Goal: Information Seeking & Learning: Learn about a topic

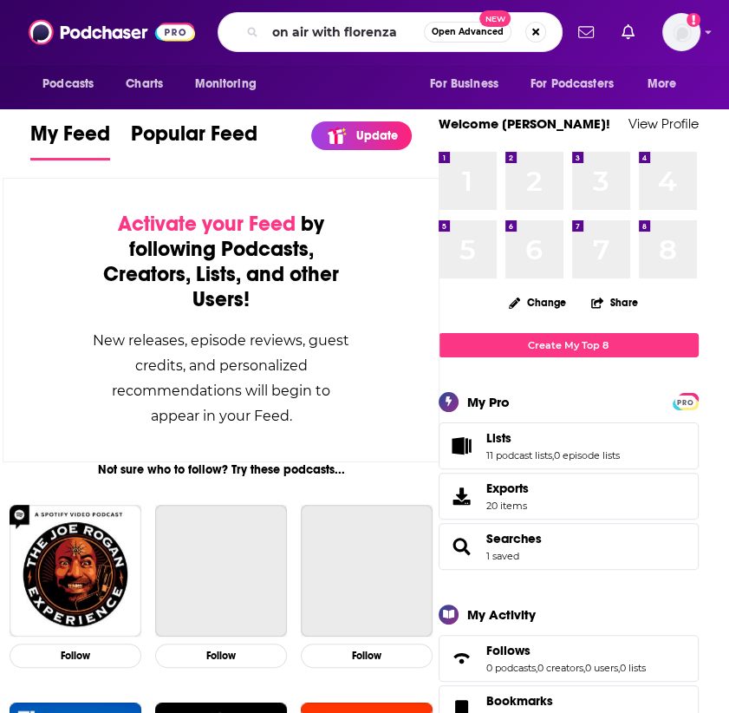
type input "on air with florenza"
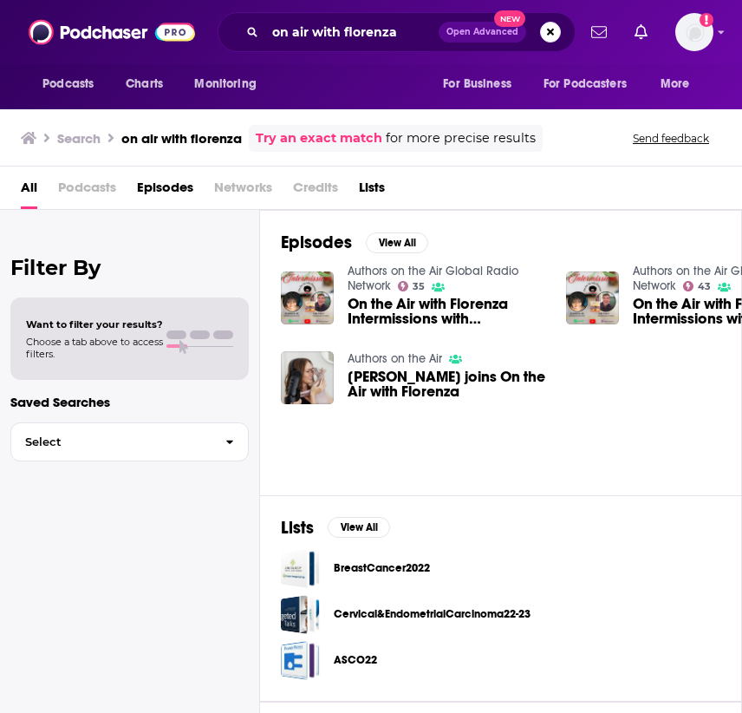
click at [438, 320] on span "On the Air with Florenza Intermissions with [PERSON_NAME]" at bounding box center [447, 310] width 198 height 29
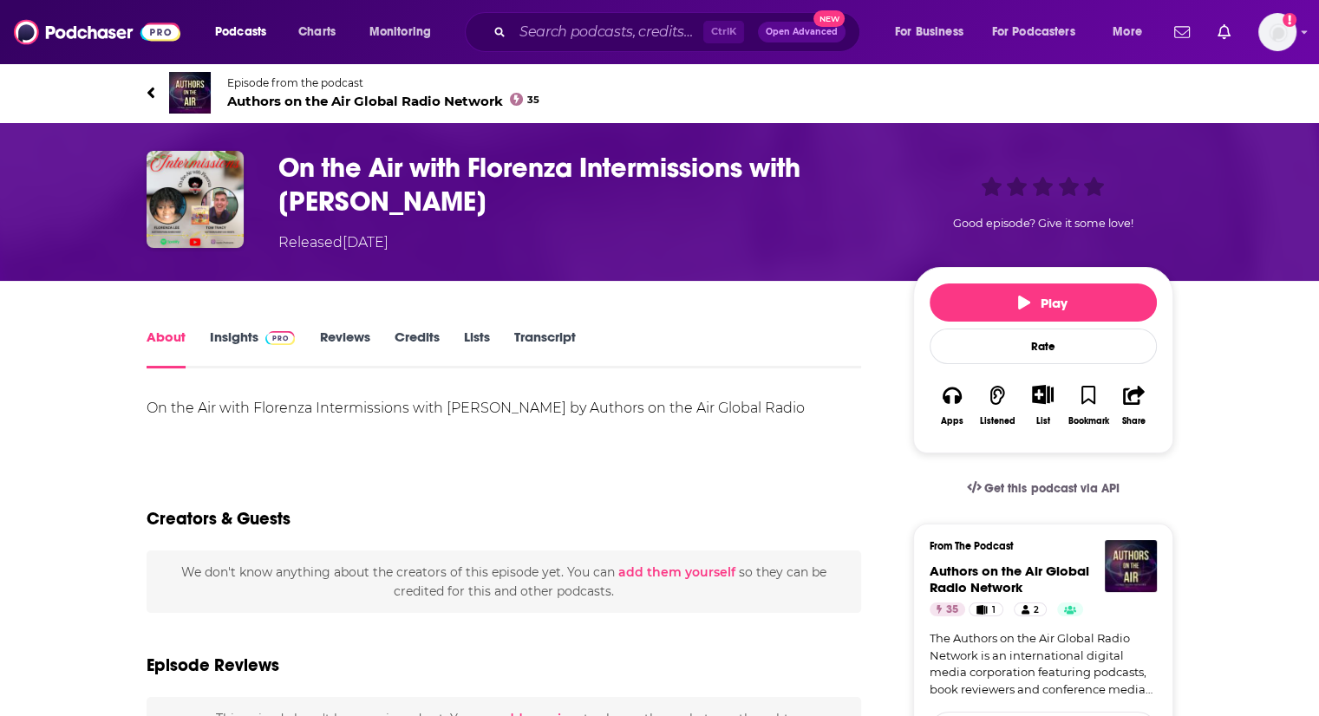
click at [249, 332] on link "Insights" at bounding box center [253, 349] width 86 height 40
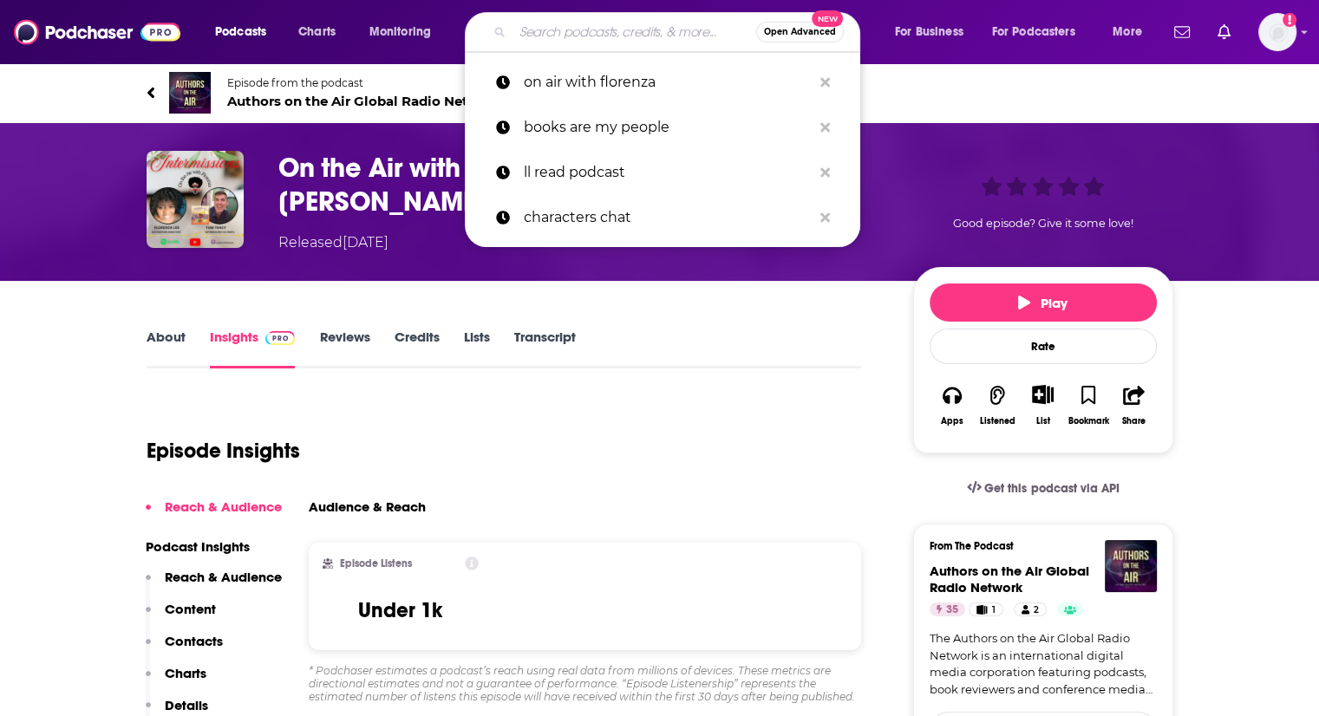
click at [548, 25] on input "Search podcasts, credits, & more..." at bounding box center [634, 32] width 244 height 28
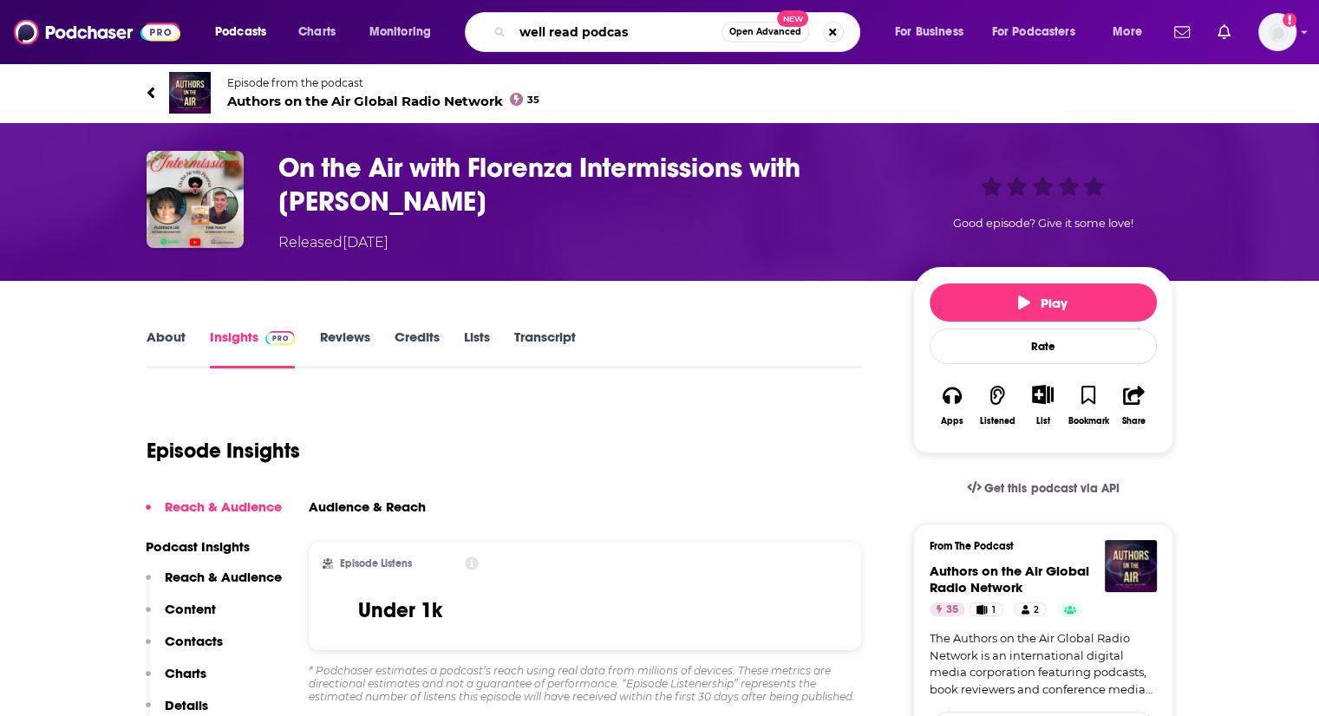
type input "well read podcast"
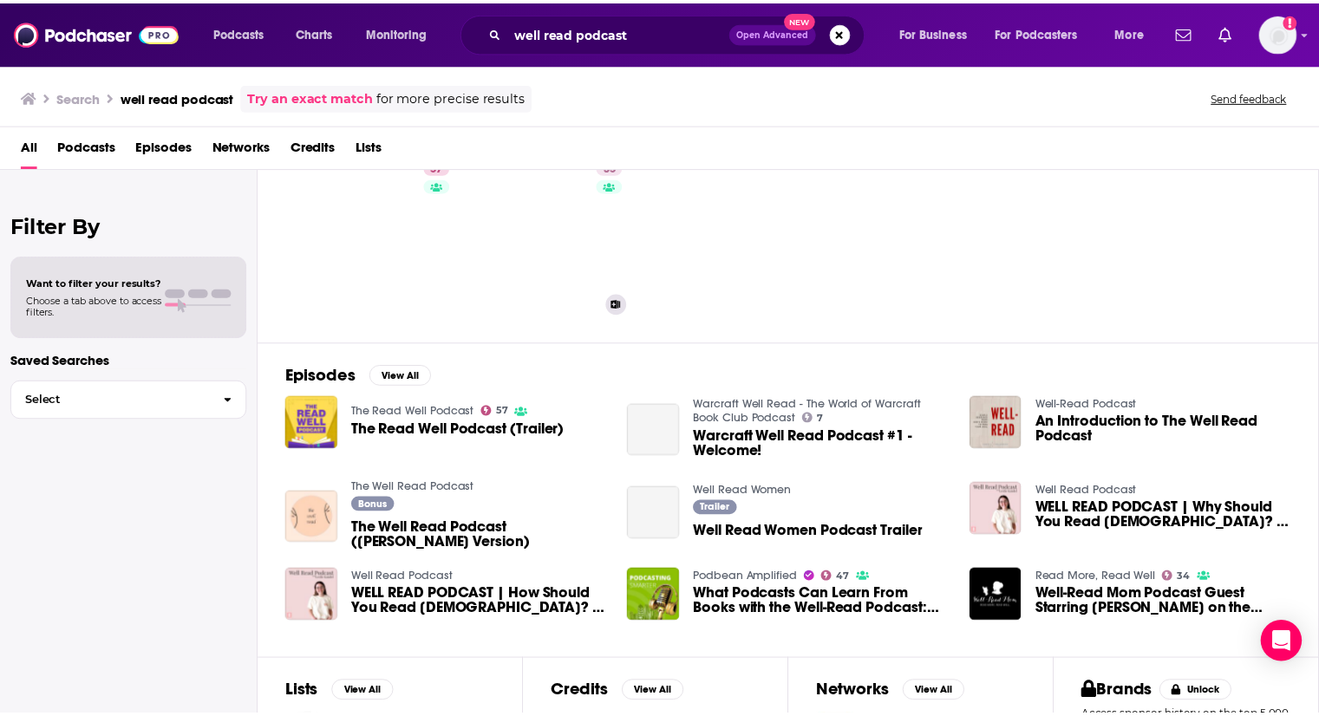
scroll to position [73, 0]
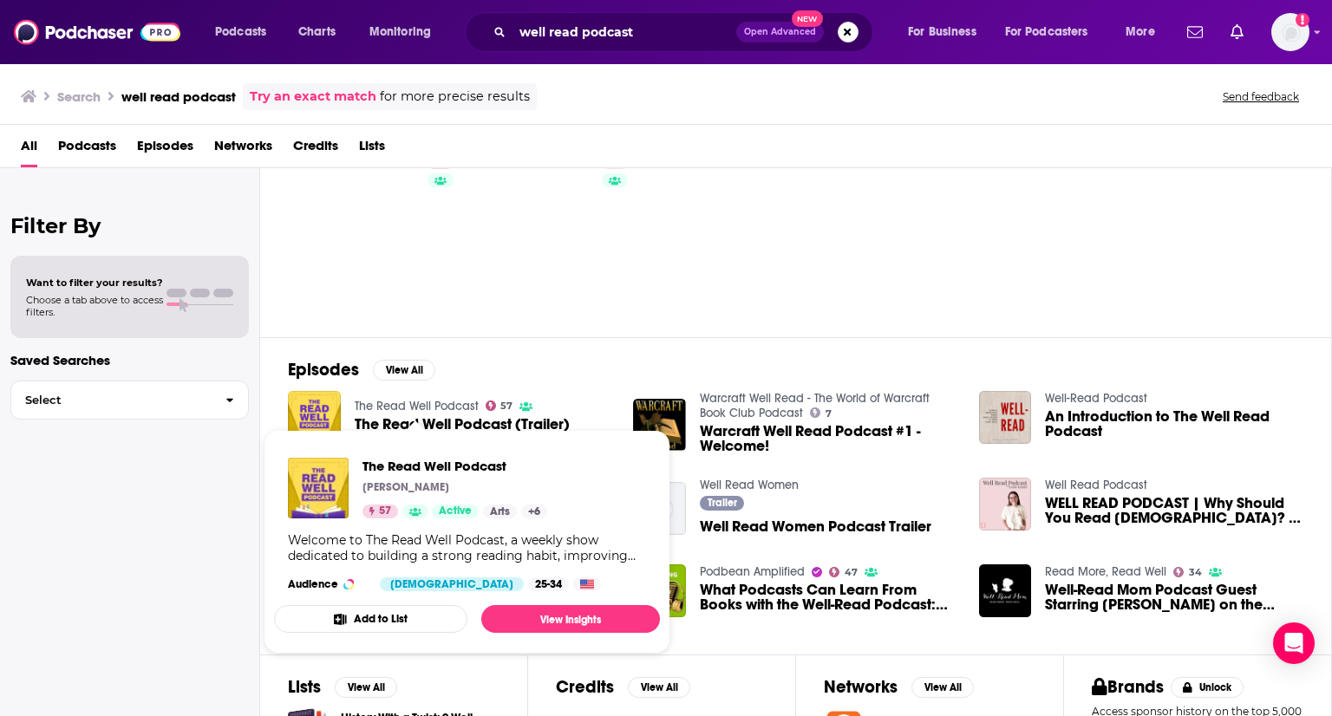
click at [433, 417] on span "The Read Well Podcast (Trailer)" at bounding box center [462, 424] width 215 height 15
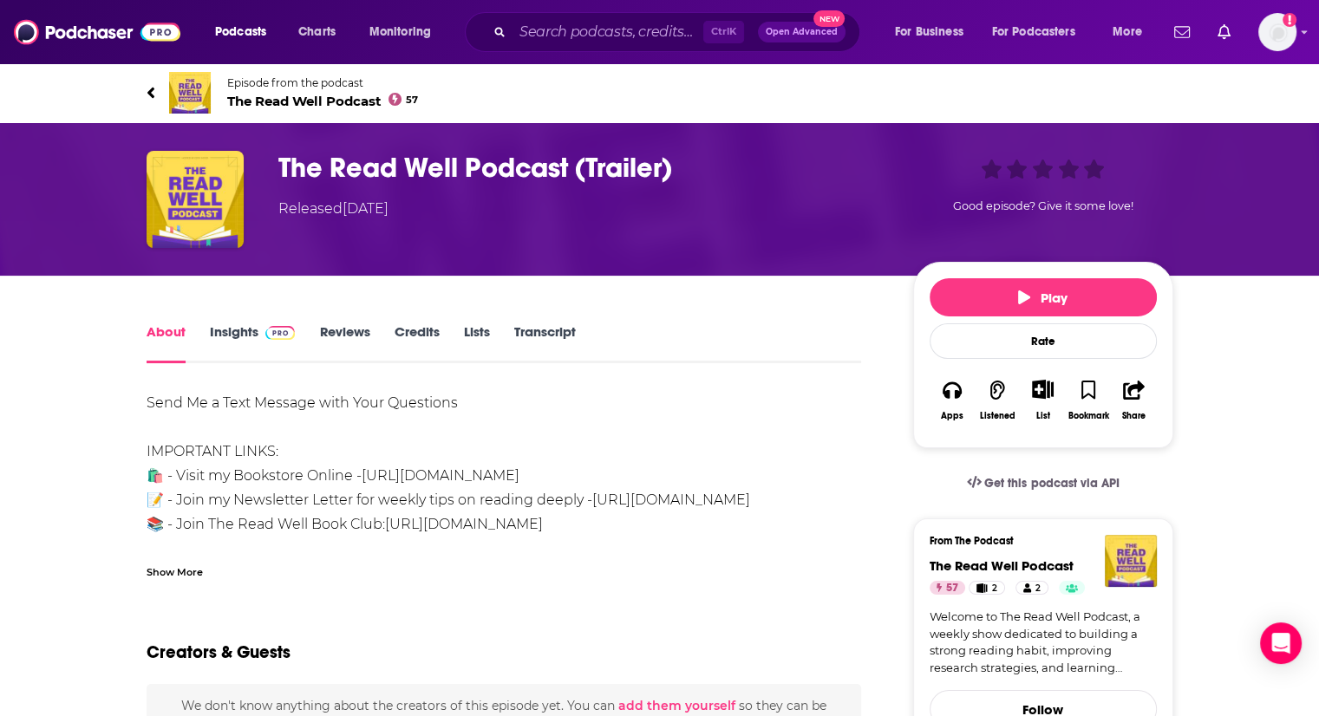
click at [244, 327] on link "Insights" at bounding box center [253, 343] width 86 height 40
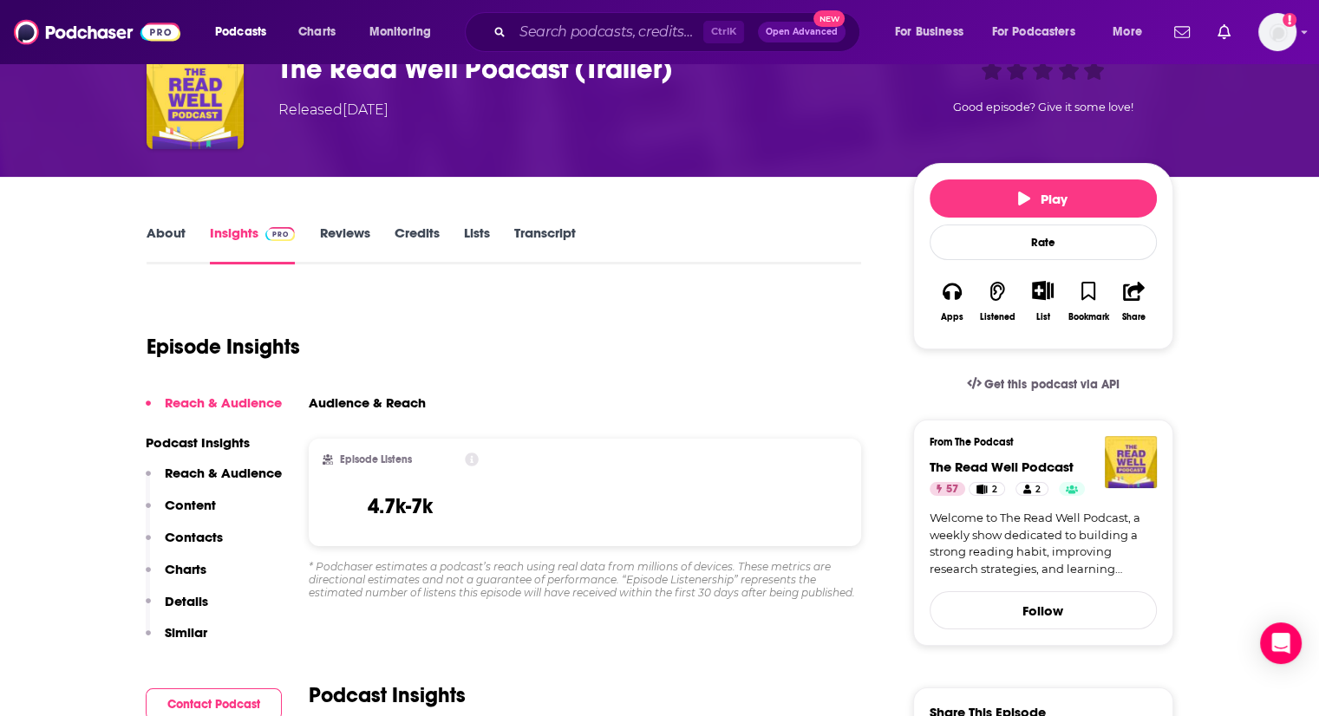
scroll to position [86, 0]
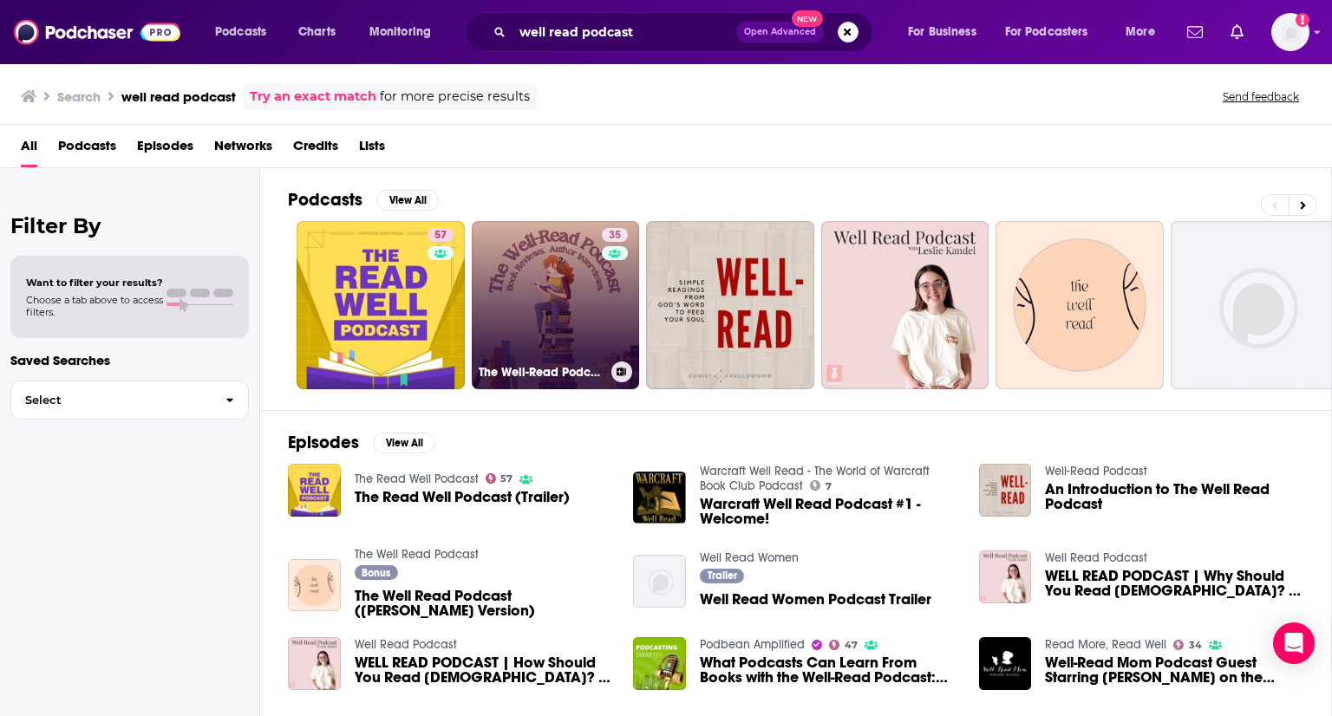
click at [573, 300] on link "35 The Well-Read Podcast" at bounding box center [556, 305] width 168 height 168
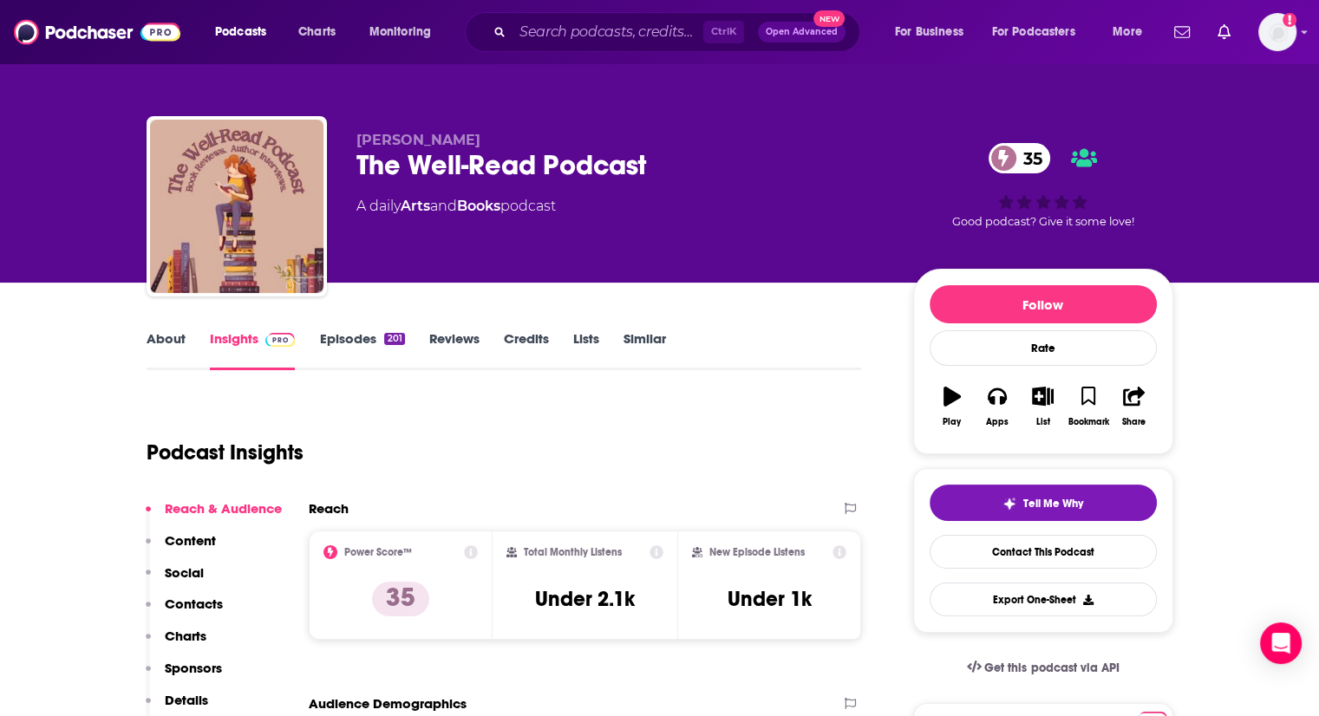
click at [354, 348] on link "Episodes 201" at bounding box center [361, 350] width 85 height 40
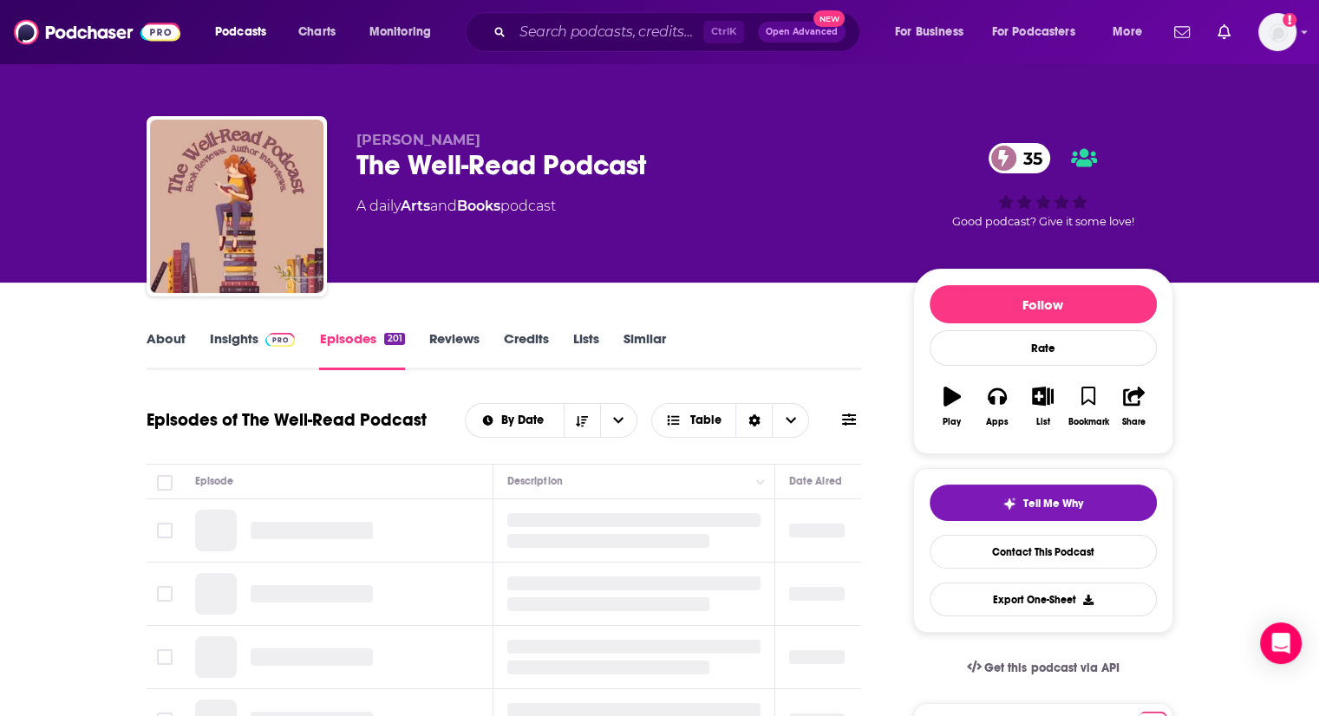
click at [233, 343] on link "Insights" at bounding box center [253, 350] width 86 height 40
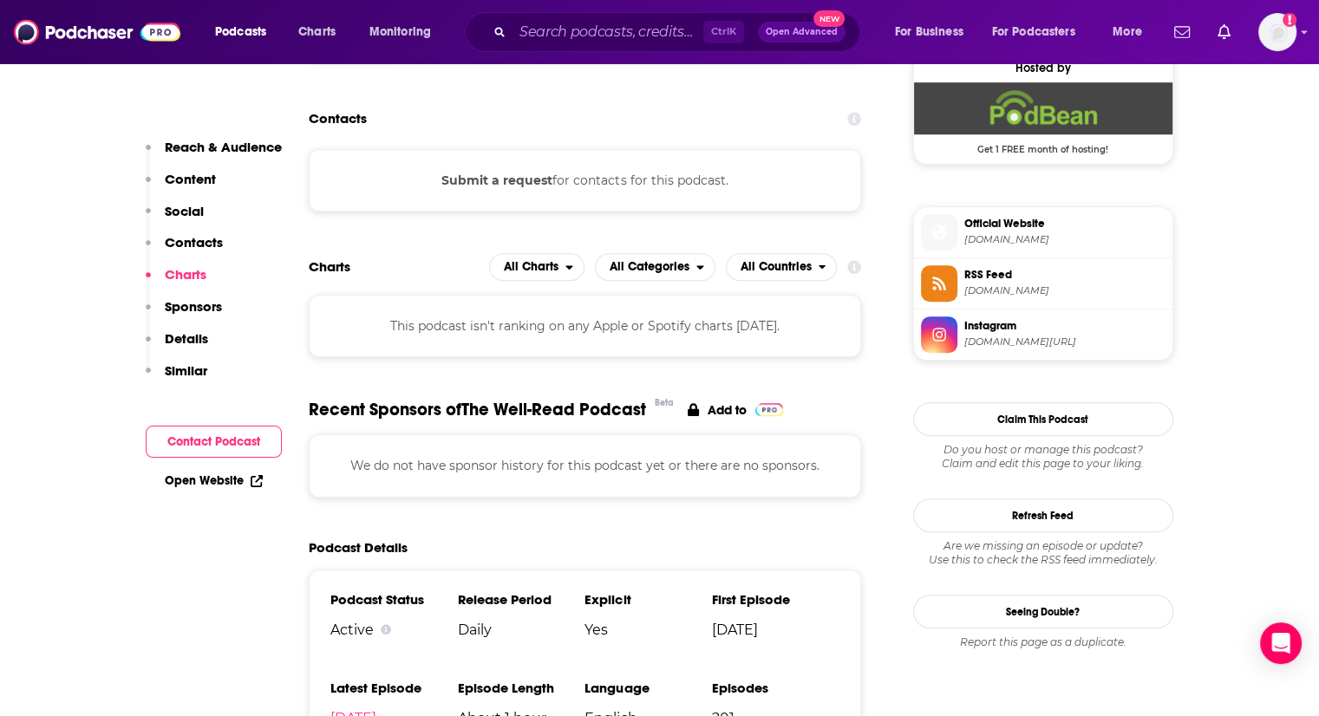
scroll to position [949, 0]
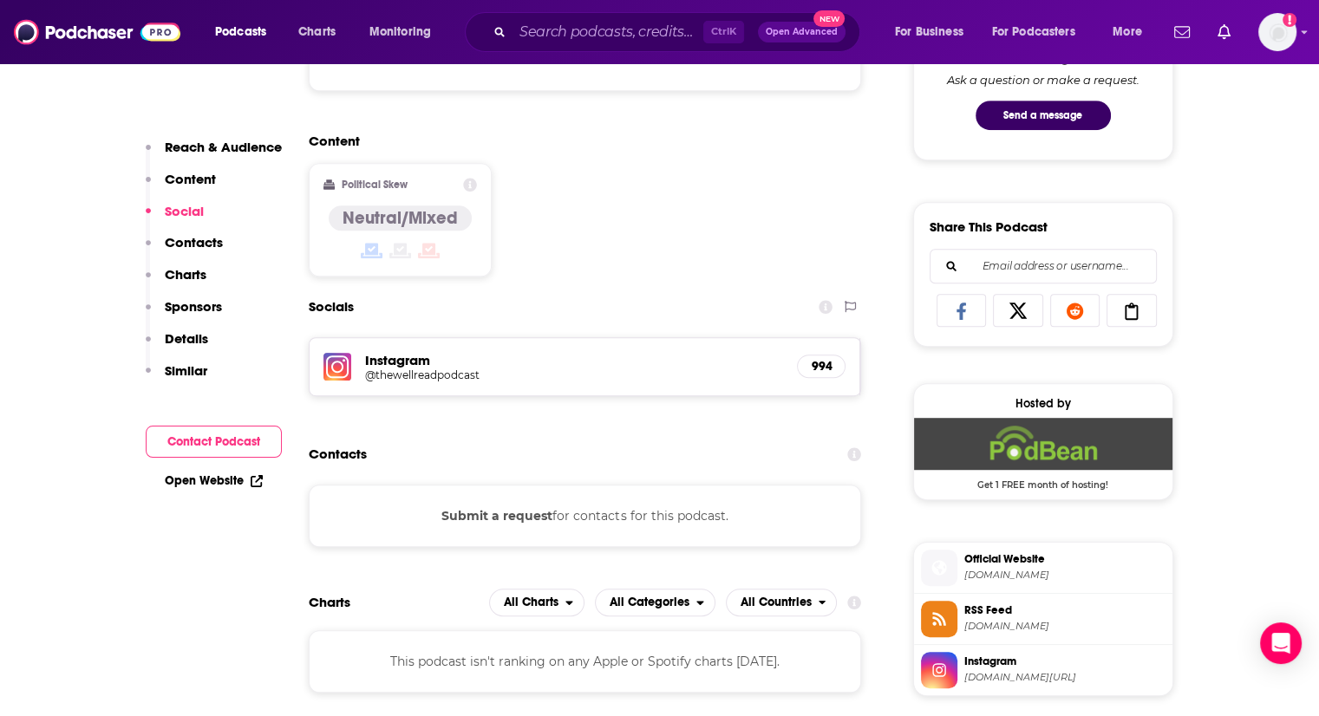
click at [506, 381] on h5 "@thewellreadpodcast" at bounding box center [503, 374] width 277 height 13
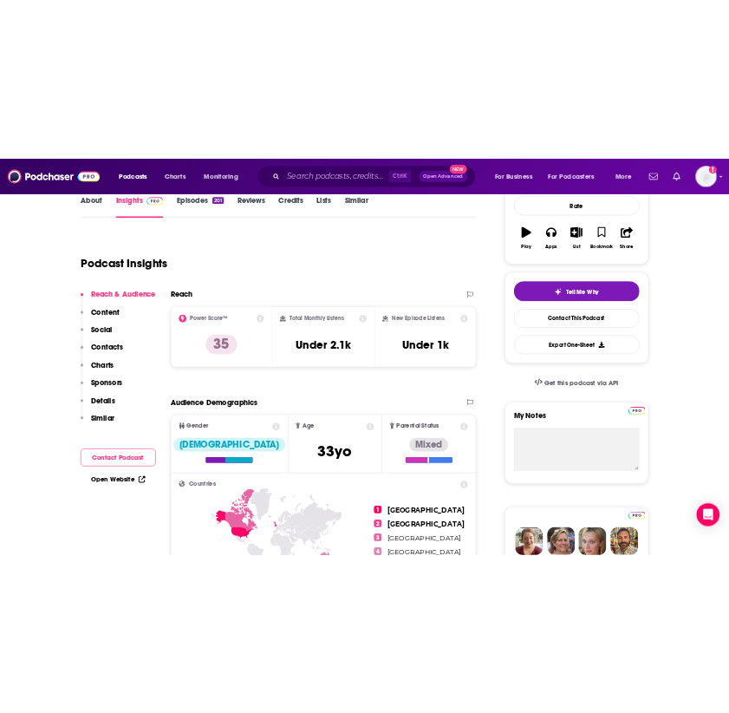
scroll to position [208, 0]
